Goal: Information Seeking & Learning: Learn about a topic

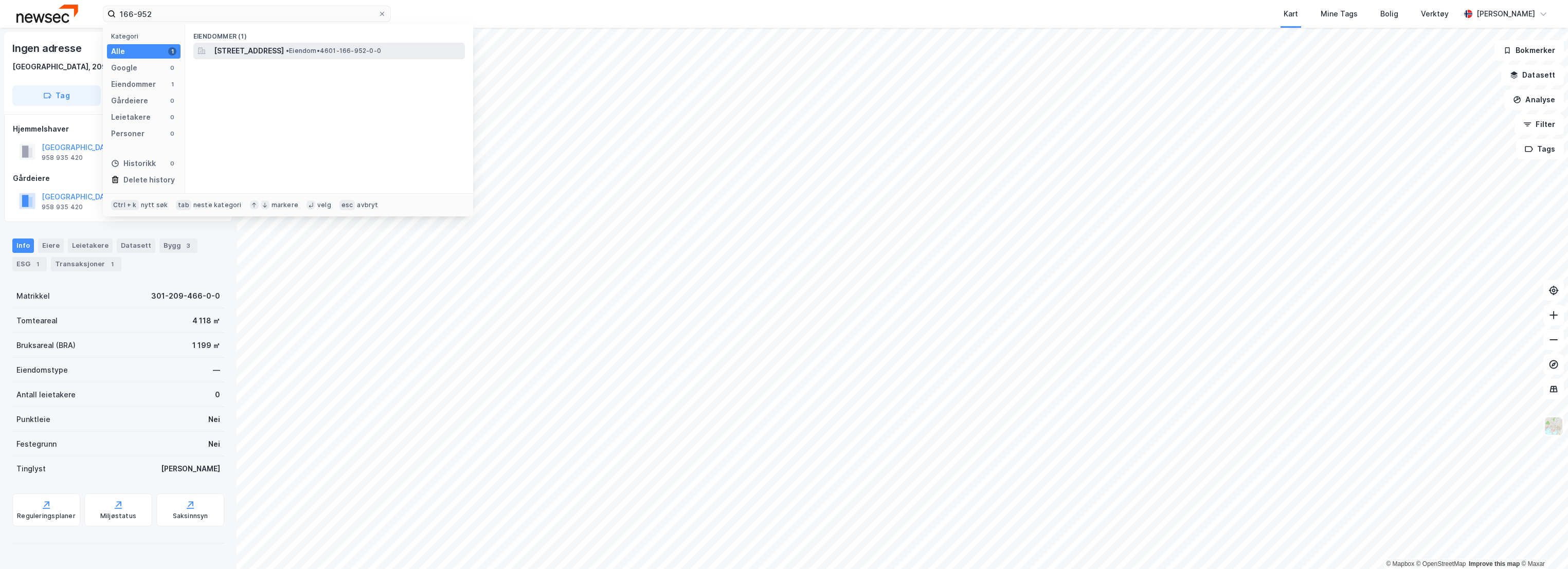
type input "166-952"
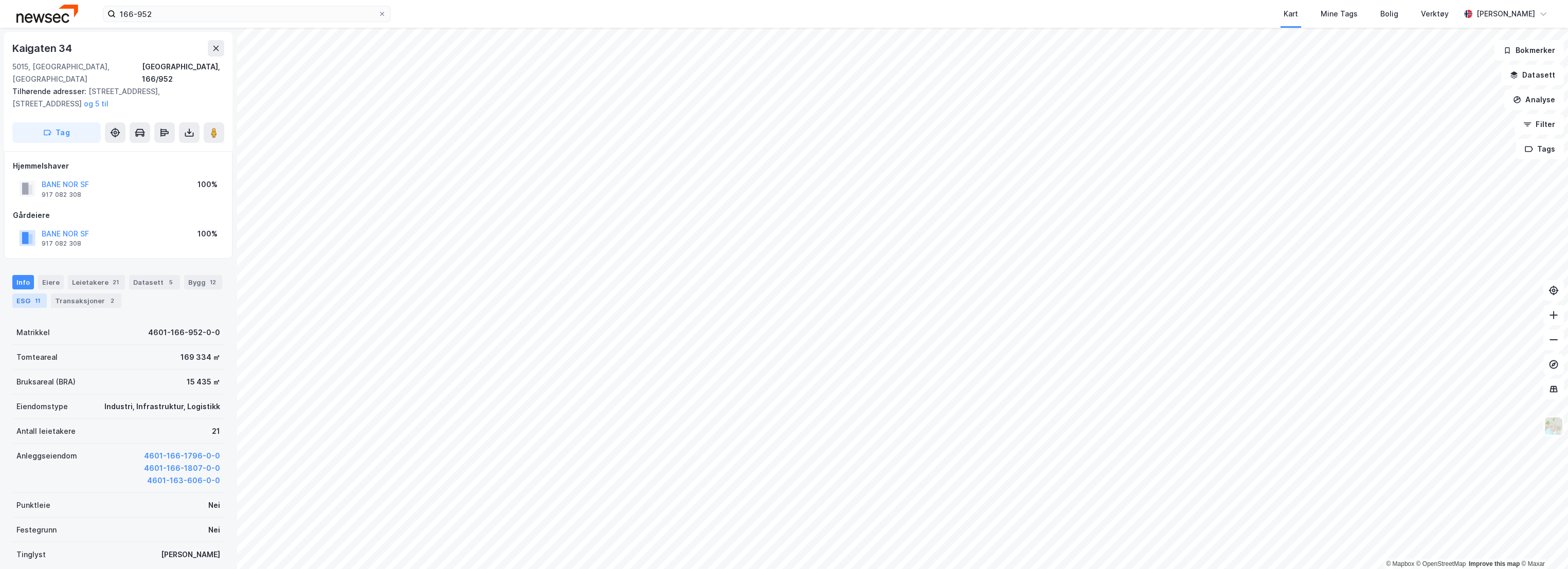
click at [30, 293] on div "ESG 11" at bounding box center [29, 301] width 35 height 15
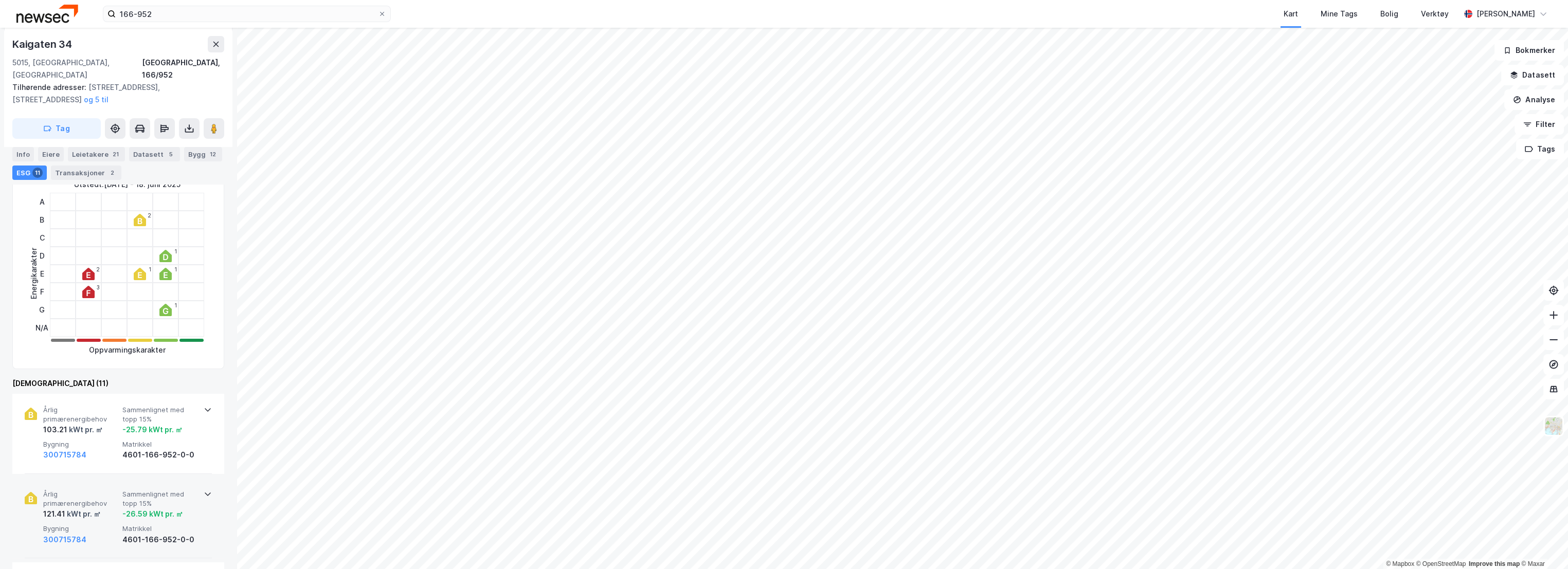
scroll to position [285, 0]
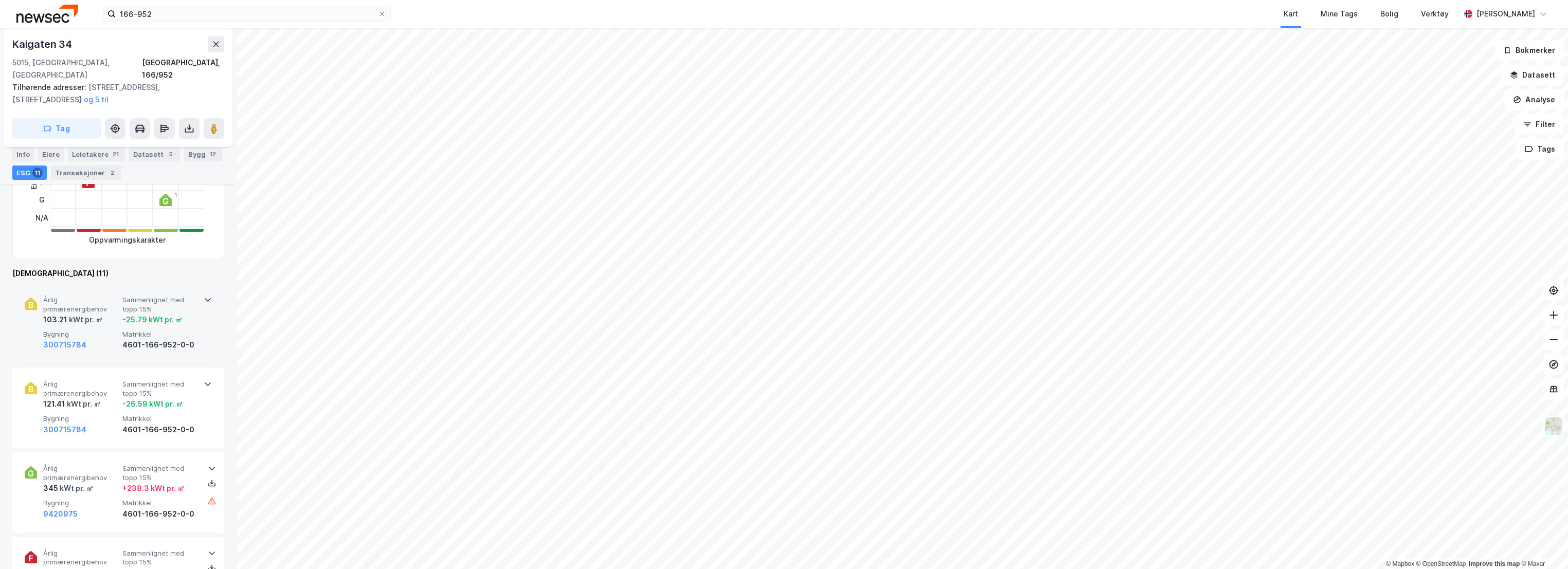
click at [81, 296] on span "Årlig primærenergibehov" at bounding box center [80, 305] width 75 height 18
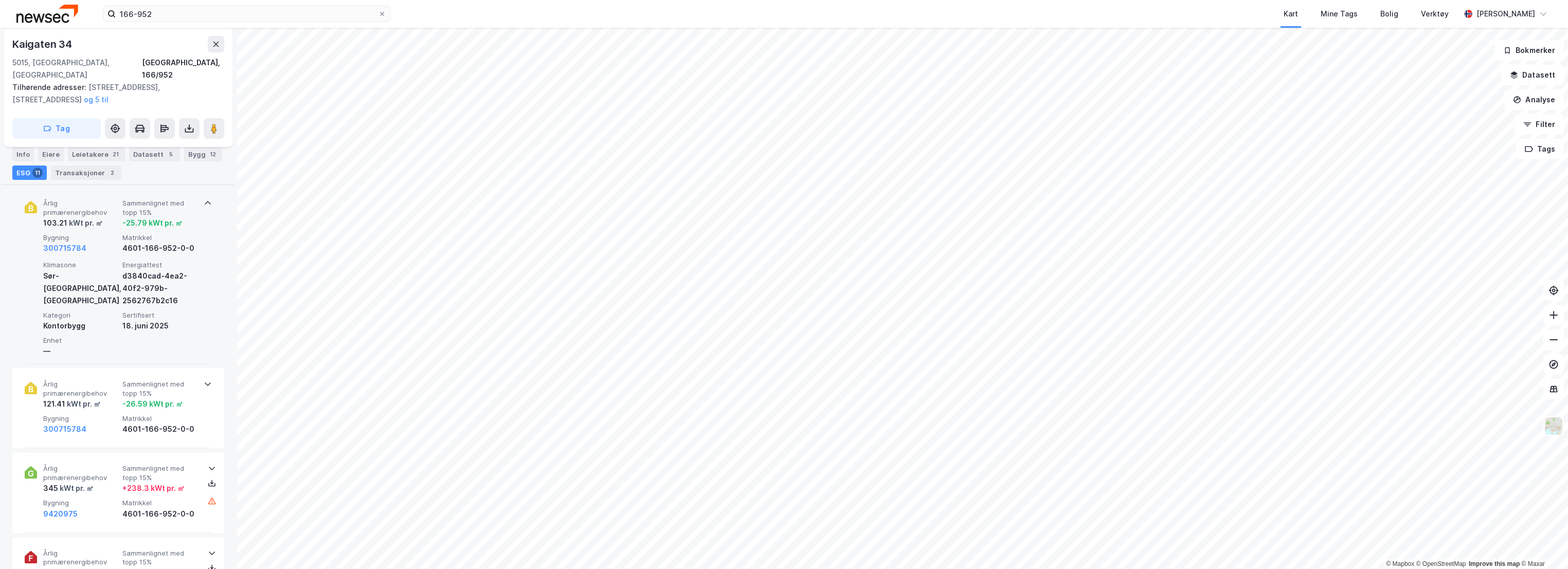
scroll to position [399, 0]
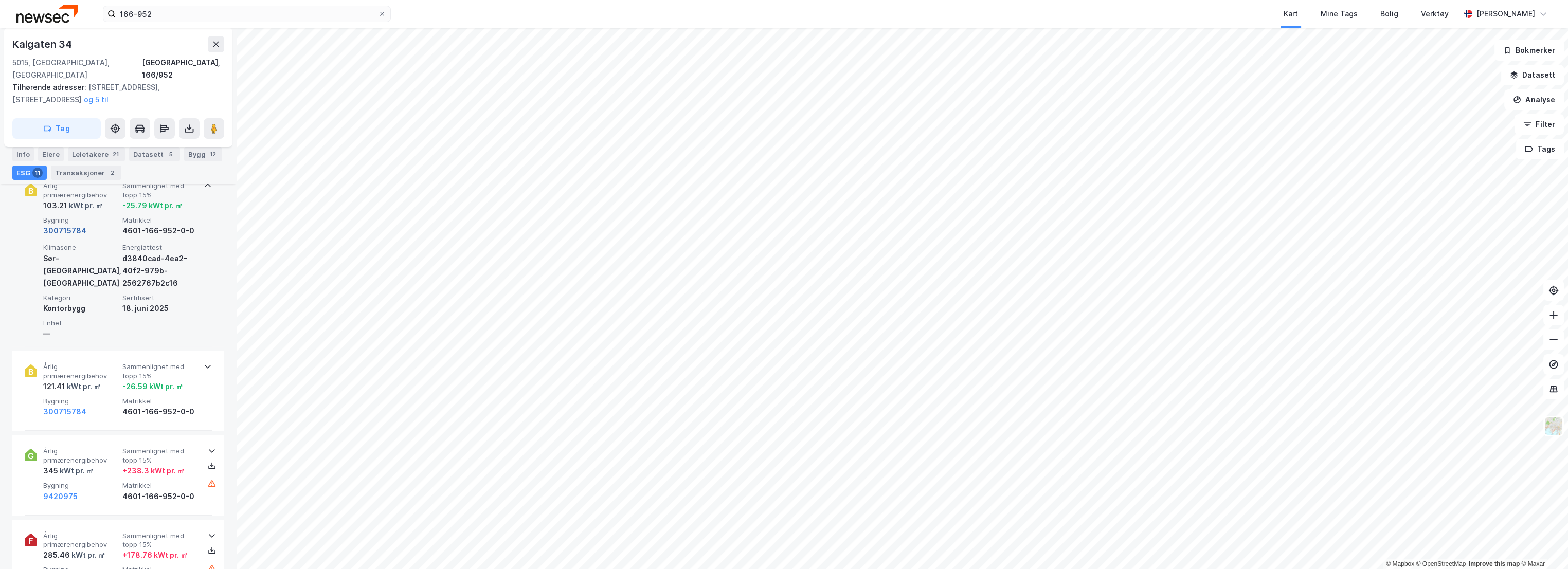
click at [73, 225] on button "300715784" at bounding box center [65, 231] width 43 height 12
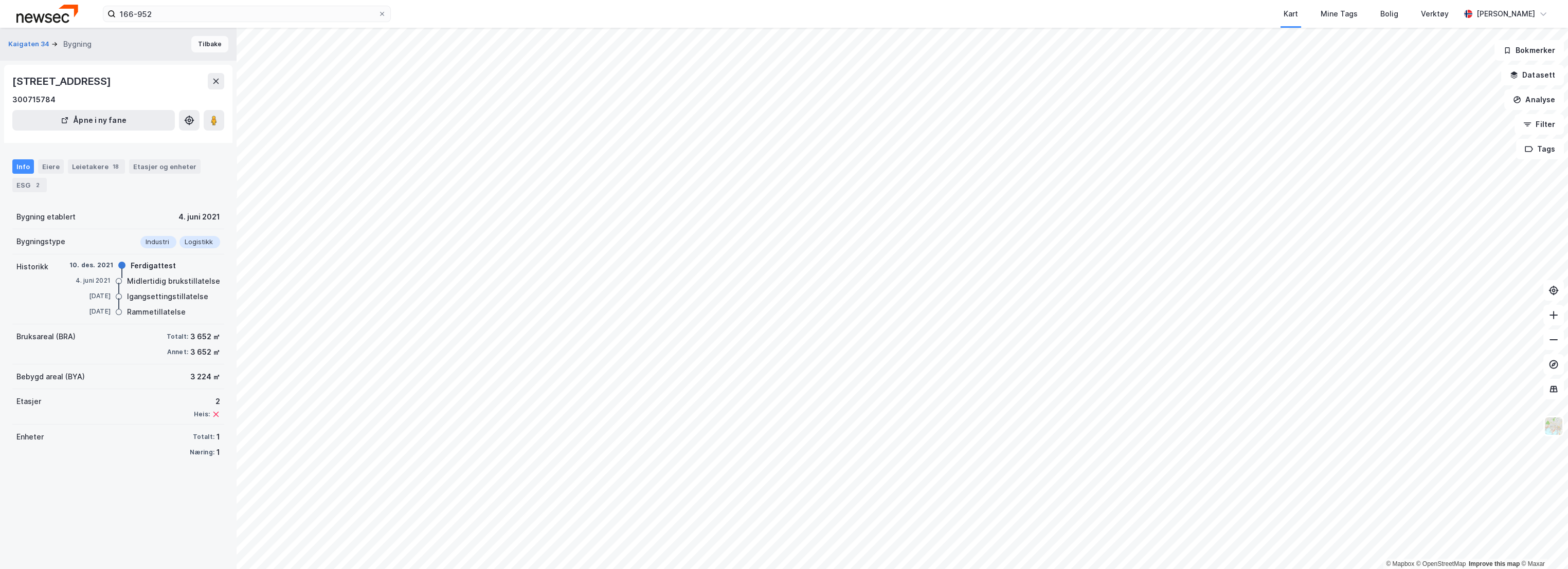
click at [209, 41] on button "Tilbake" at bounding box center [209, 44] width 37 height 16
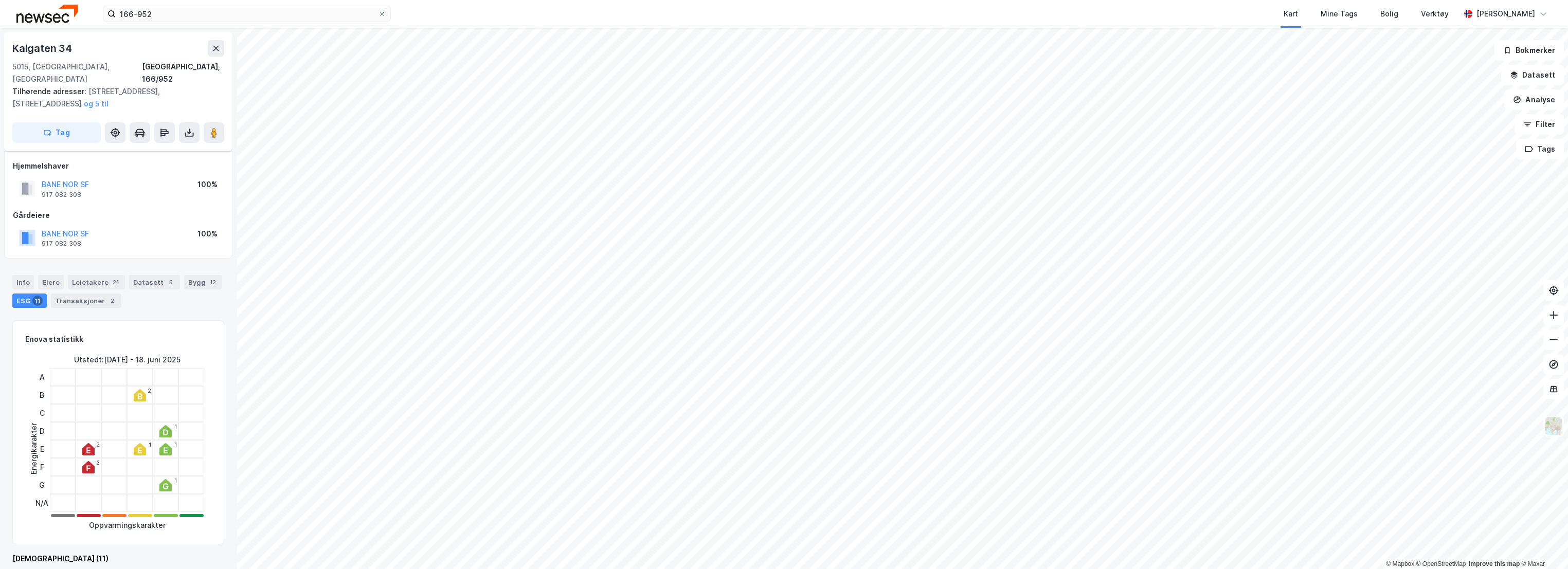
scroll to position [399, 0]
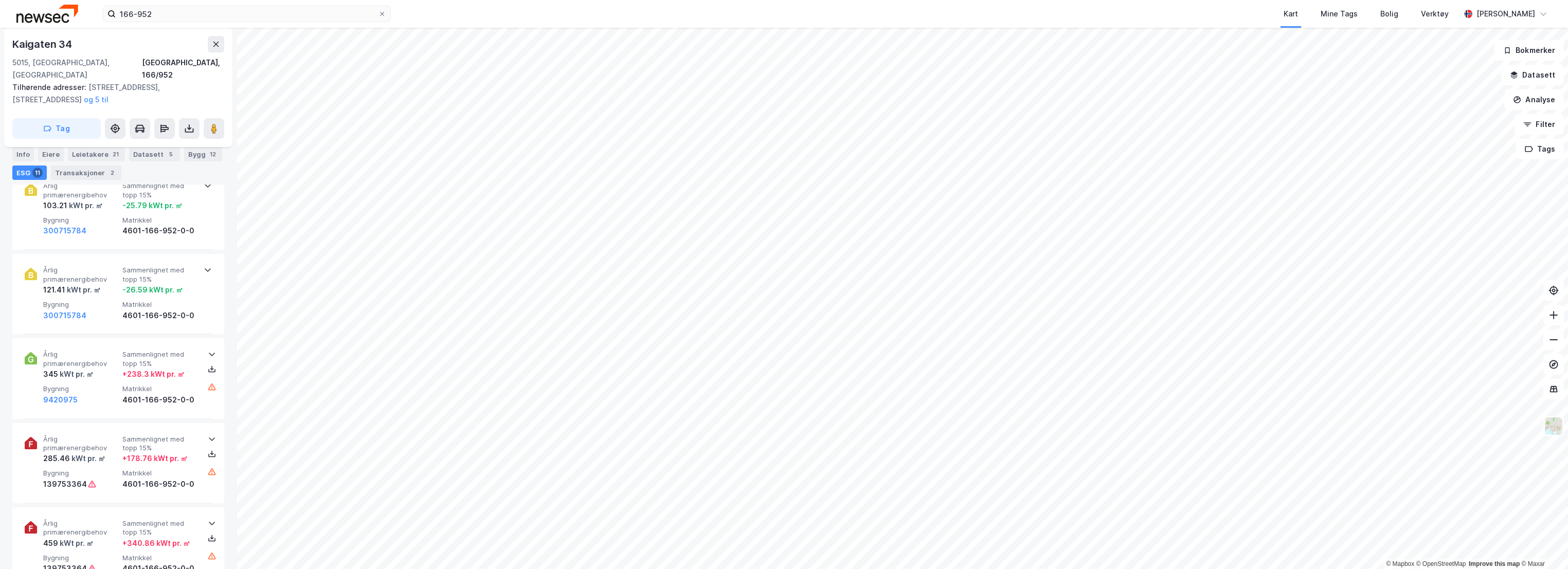
click at [18, 141] on div "Info [PERSON_NAME] 21 Datasett 5 Bygg 12 ESG 11 Transaksjoner 2" at bounding box center [118, 159] width 237 height 49
click at [17, 149] on div "Info" at bounding box center [23, 155] width 21 height 15
